Goal: Task Accomplishment & Management: Manage account settings

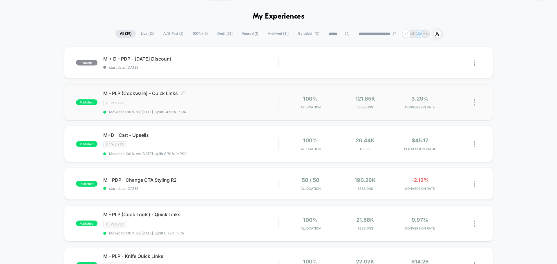
scroll to position [20, 0]
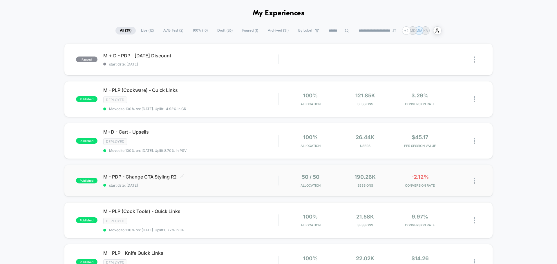
click at [246, 179] on div "M - PDP - Change CTA Styling R2 Click to edit experience details Click to edit …" at bounding box center [190, 181] width 175 height 14
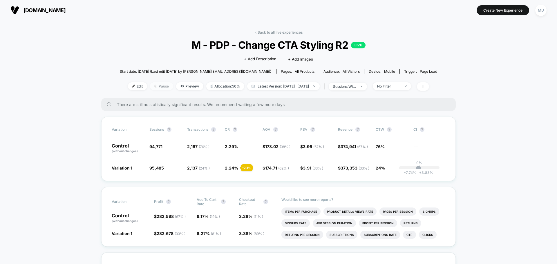
click at [156, 86] on span "Pause" at bounding box center [161, 86] width 23 height 8
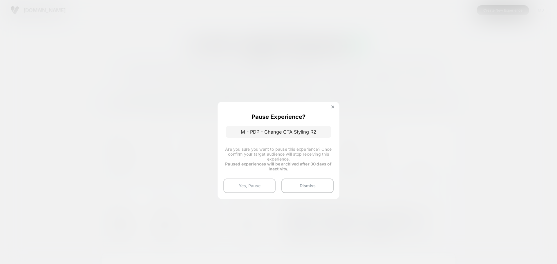
click at [259, 184] on button "Yes, Pause" at bounding box center [249, 186] width 52 height 15
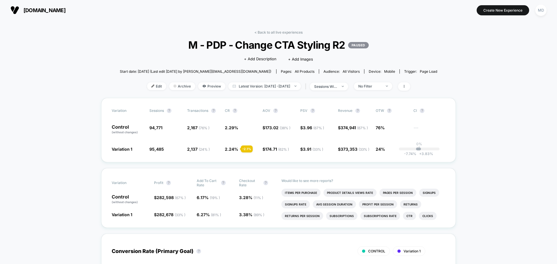
click at [286, 32] on link "< Back to all live experiences" at bounding box center [278, 32] width 48 height 4
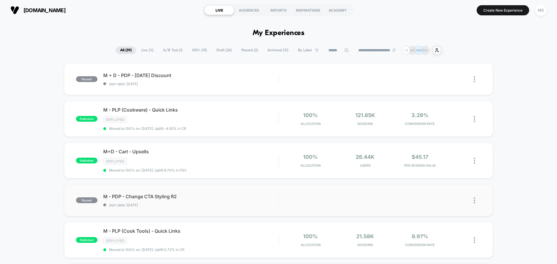
click at [474, 198] on img at bounding box center [474, 201] width 1 height 6
click at [453, 231] on div "Archive" at bounding box center [445, 232] width 52 height 13
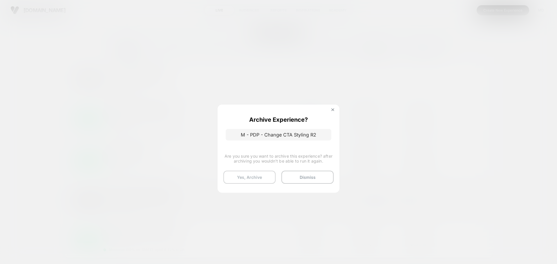
click at [252, 177] on button "Yes, Archive" at bounding box center [249, 177] width 52 height 13
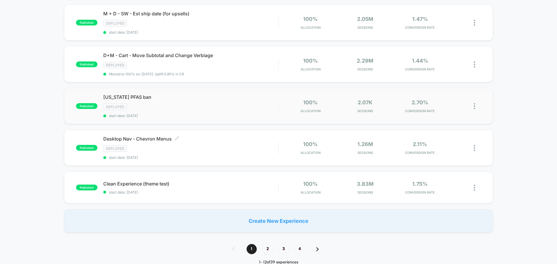
scroll to position [358, 0]
